Goal: Consume media (video, audio): Consume media (video, audio)

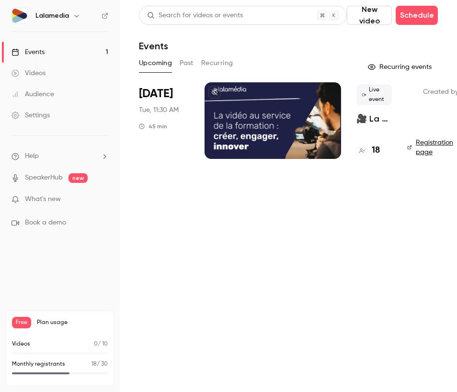
click at [74, 18] on icon "button" at bounding box center [77, 16] width 8 height 8
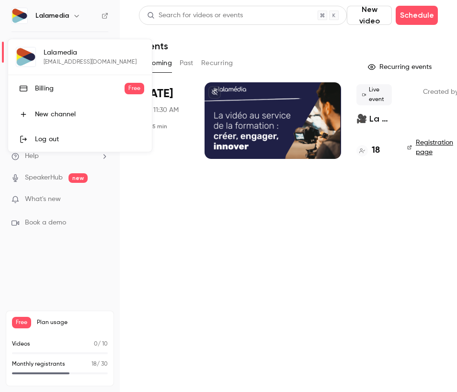
click at [35, 142] on div "Log out" at bounding box center [89, 140] width 109 height 10
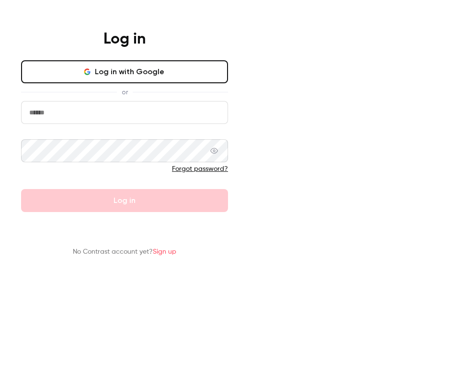
click at [228, 124] on input "email" at bounding box center [124, 112] width 207 height 23
type input "**********"
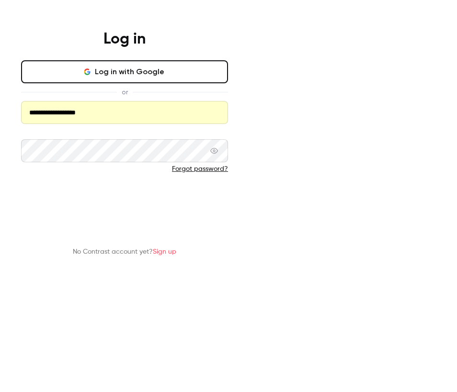
click at [228, 212] on button "Log in" at bounding box center [124, 200] width 207 height 23
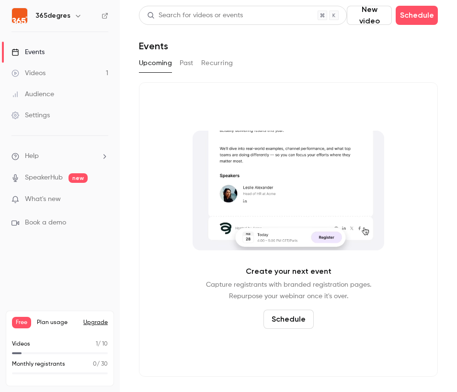
click at [45, 78] on link "Videos 1" at bounding box center [60, 73] width 120 height 21
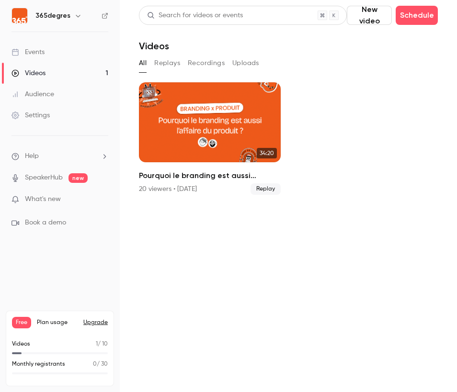
click at [175, 65] on button "Replays" at bounding box center [167, 63] width 26 height 15
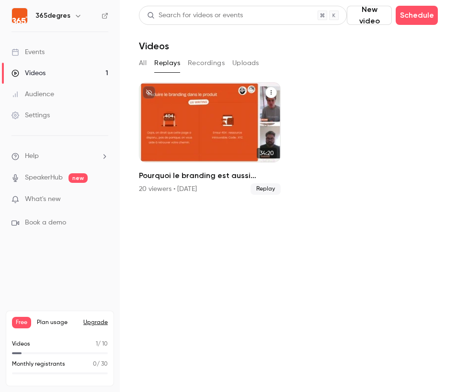
click at [166, 132] on div "Pourquoi le branding est aussi l'affaire du produit ?" at bounding box center [210, 122] width 142 height 80
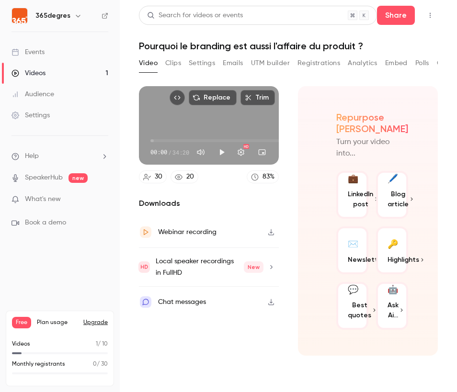
click at [169, 61] on button "Clips" at bounding box center [173, 63] width 16 height 15
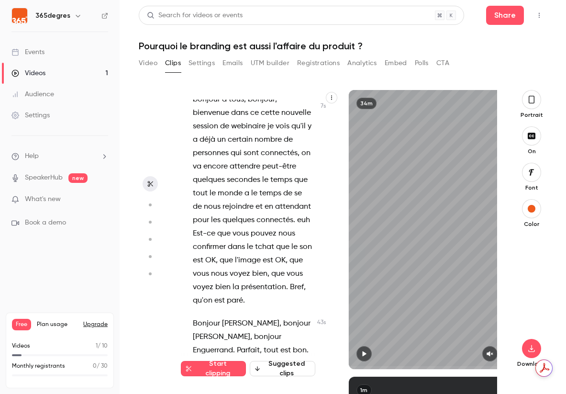
scroll to position [22, 0]
click at [149, 204] on circle "button" at bounding box center [150, 204] width 3 height 3
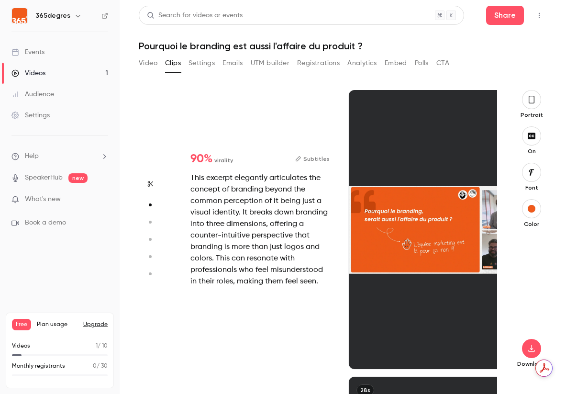
scroll to position [287, 0]
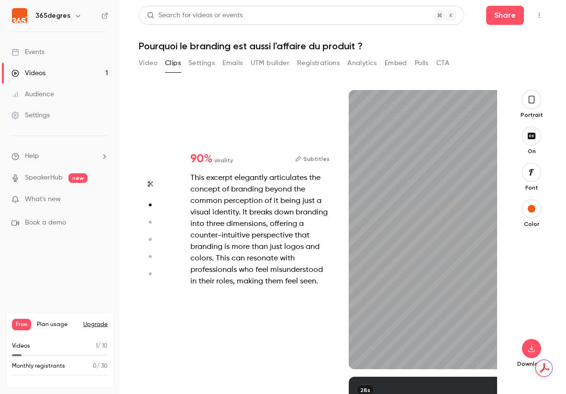
click at [149, 221] on circle "button" at bounding box center [150, 222] width 3 height 3
type input "*"
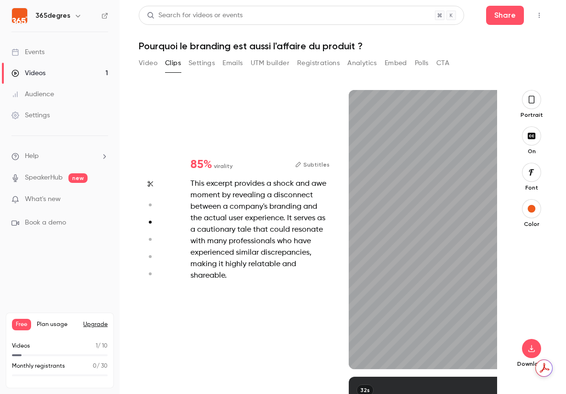
scroll to position [573, 0]
click at [149, 238] on icon "button" at bounding box center [150, 239] width 9 height 7
type input "*"
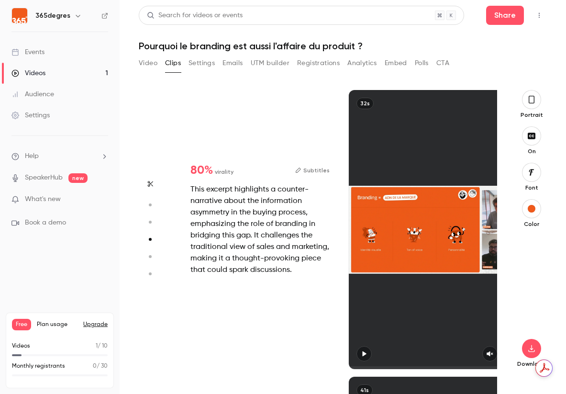
scroll to position [860, 0]
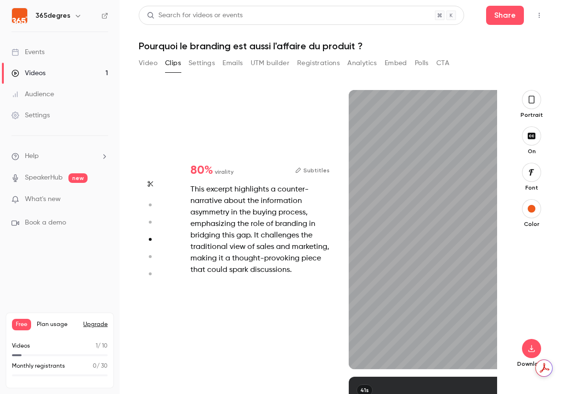
click at [315, 168] on button "Subtitles" at bounding box center [312, 170] width 34 height 11
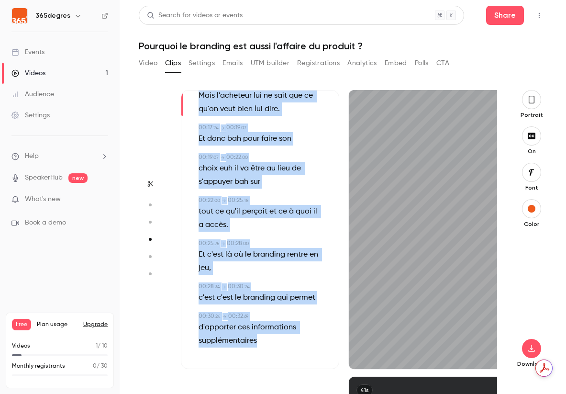
scroll to position [205, 0]
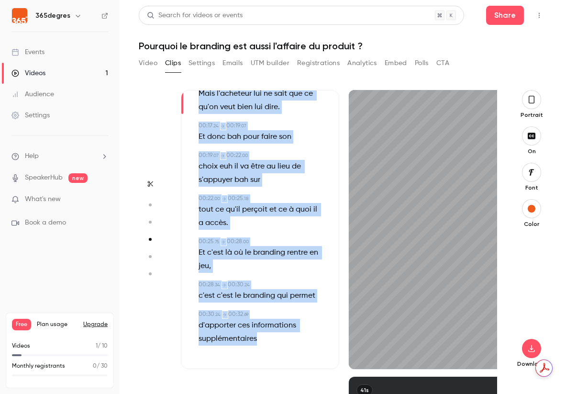
drag, startPoint x: 197, startPoint y: 140, endPoint x: 296, endPoint y: 368, distance: 248.6
click at [296, 368] on div "Subtitles 00:00 . 00 → 00:04 . 03 Si on prend euh un peu de recul sur le proces…" at bounding box center [260, 229] width 158 height 279
copy div "Si on prend euh un peu de recul sur le processus d'achat , 00:04 . 63 → 00:06 .…"
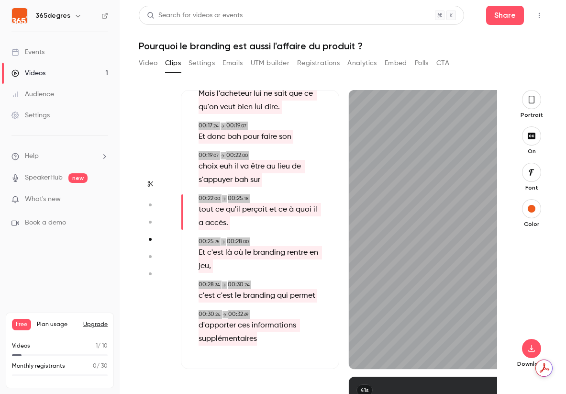
type input "****"
